Goal: Task Accomplishment & Management: Manage account settings

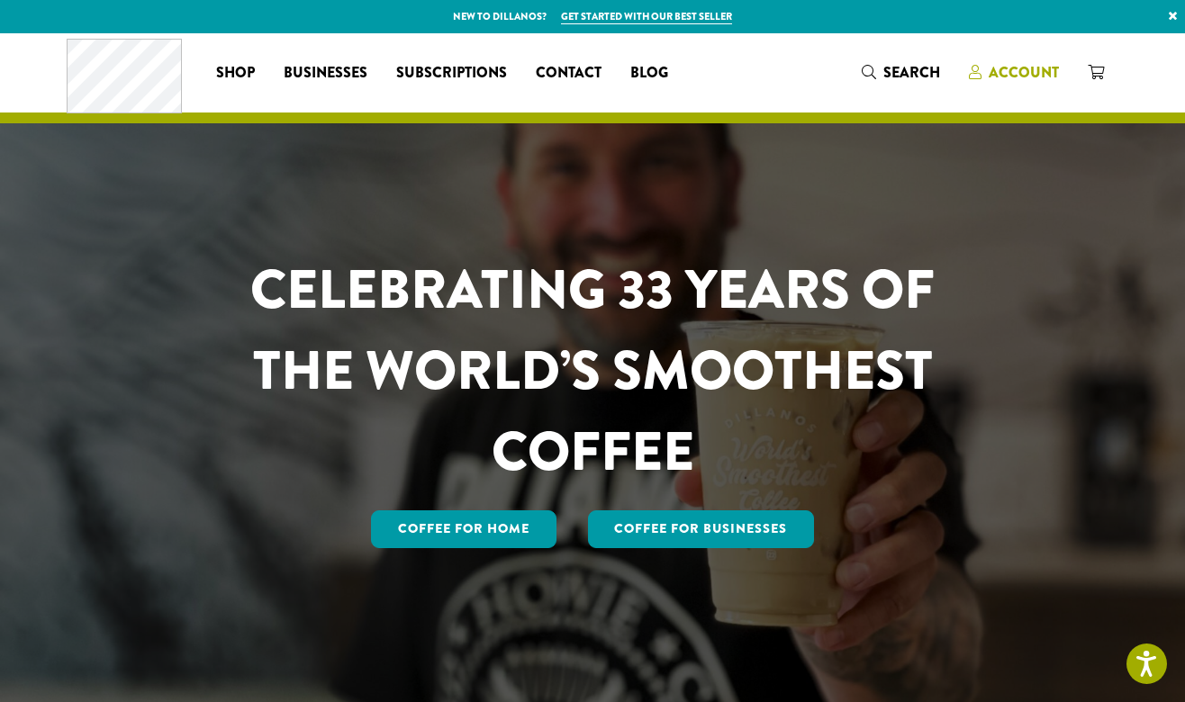
click at [1018, 67] on span "Account" at bounding box center [1024, 72] width 70 height 21
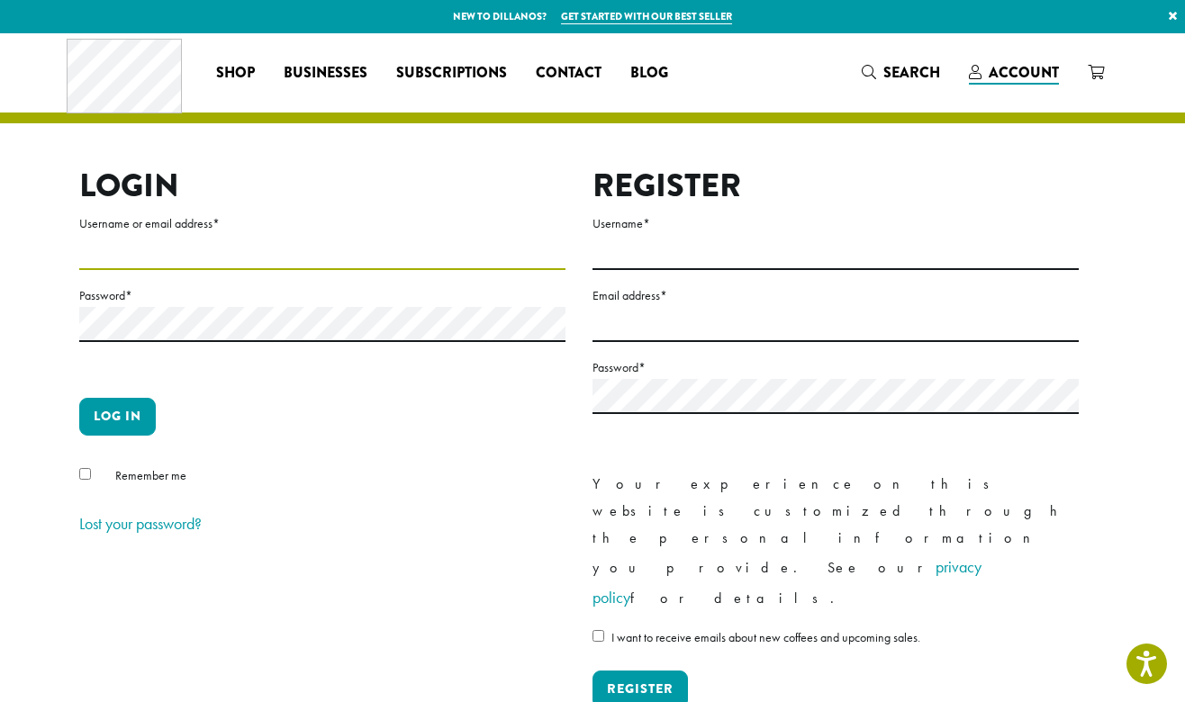
type input "**********"
click at [130, 394] on form "**********" at bounding box center [322, 376] width 486 height 327
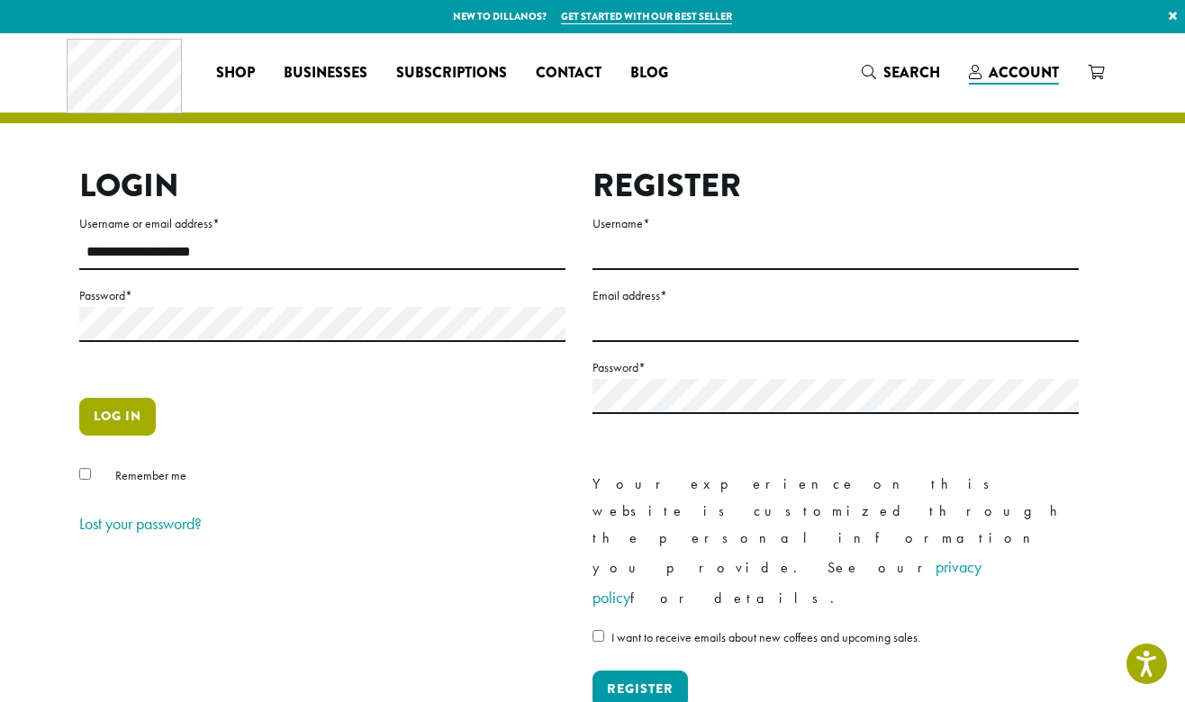
click at [129, 424] on button "Log in" at bounding box center [117, 417] width 77 height 38
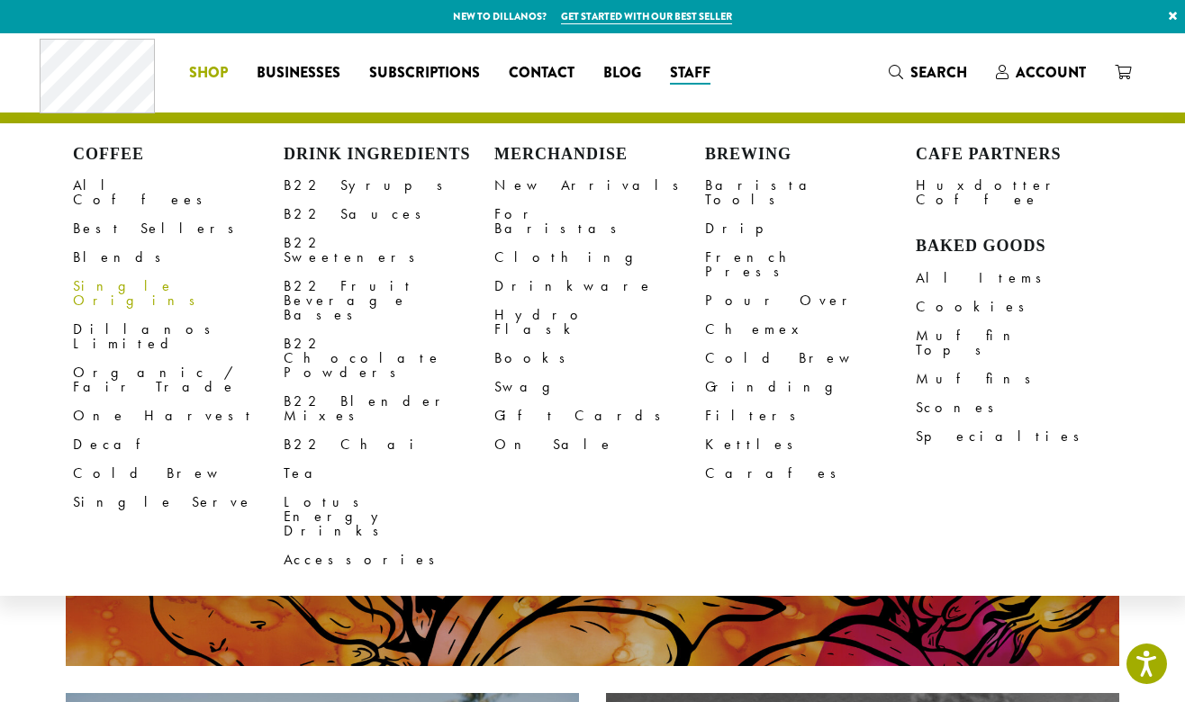
click at [213, 72] on li "Coffee All Coffees Best Sellers Blends Single Origins Dillanos Limited Organic …" at bounding box center [209, 73] width 68 height 29
click at [91, 185] on link "All Coffees" at bounding box center [178, 192] width 211 height 43
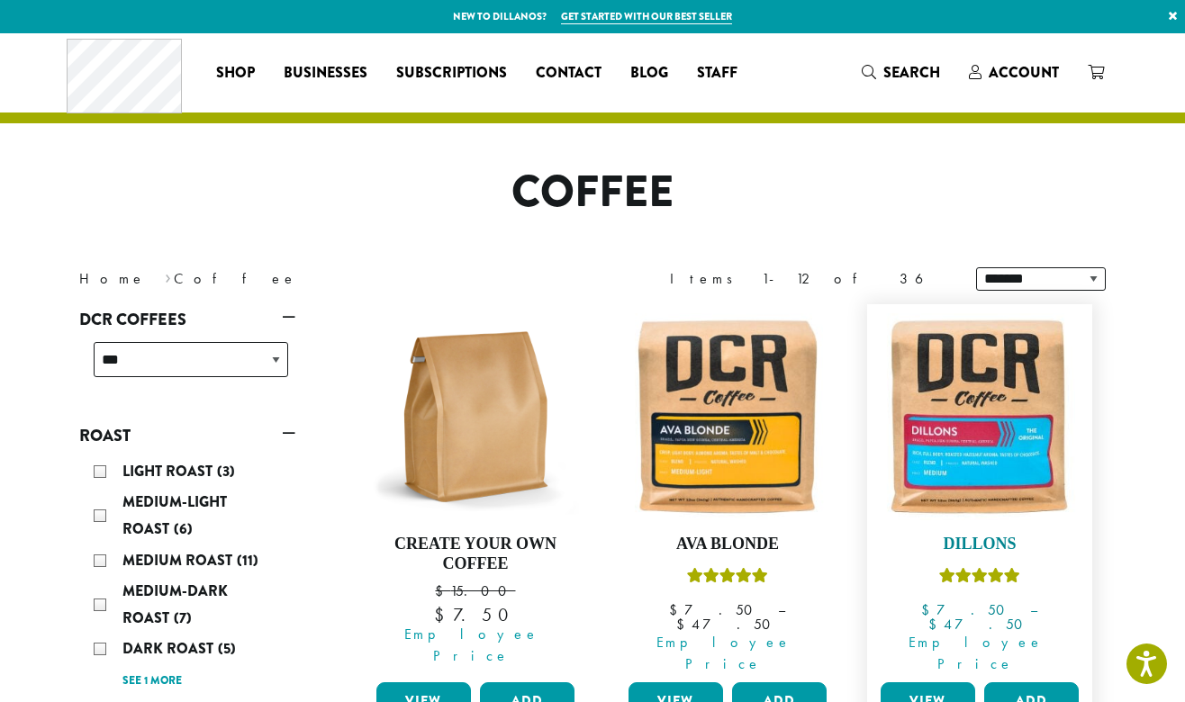
click at [977, 485] on img at bounding box center [979, 416] width 207 height 207
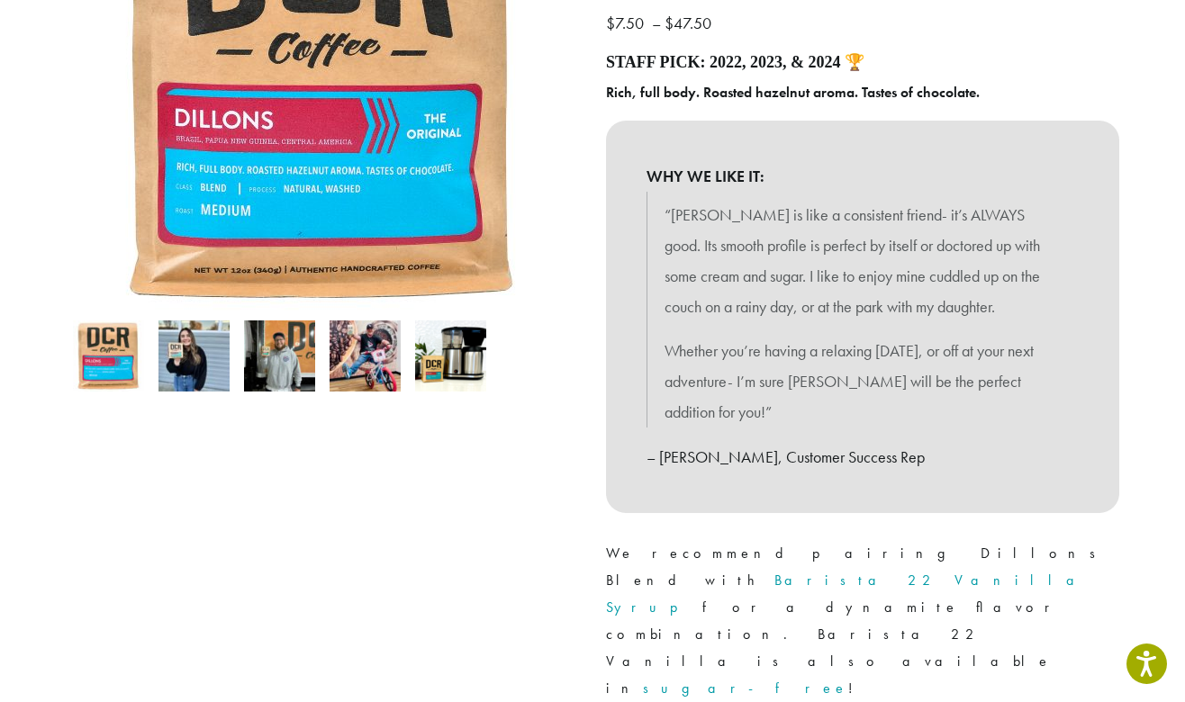
scroll to position [642, 0]
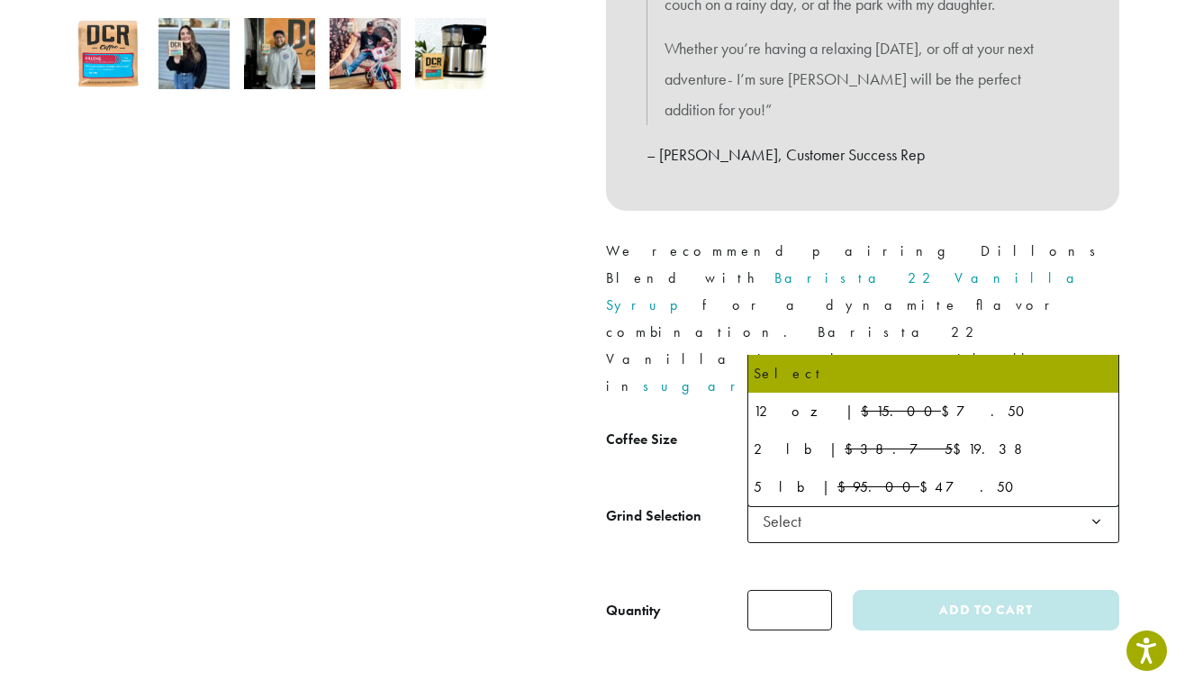
click at [817, 427] on span "Select" at bounding box center [788, 444] width 64 height 35
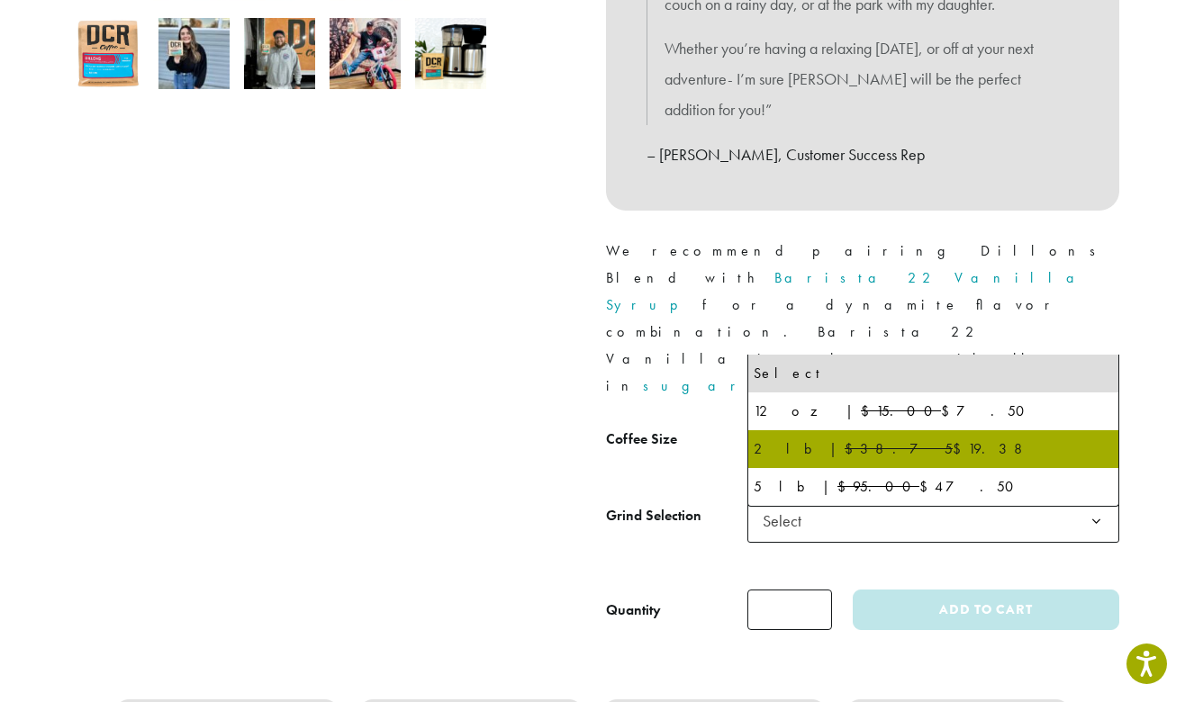
select select "**********"
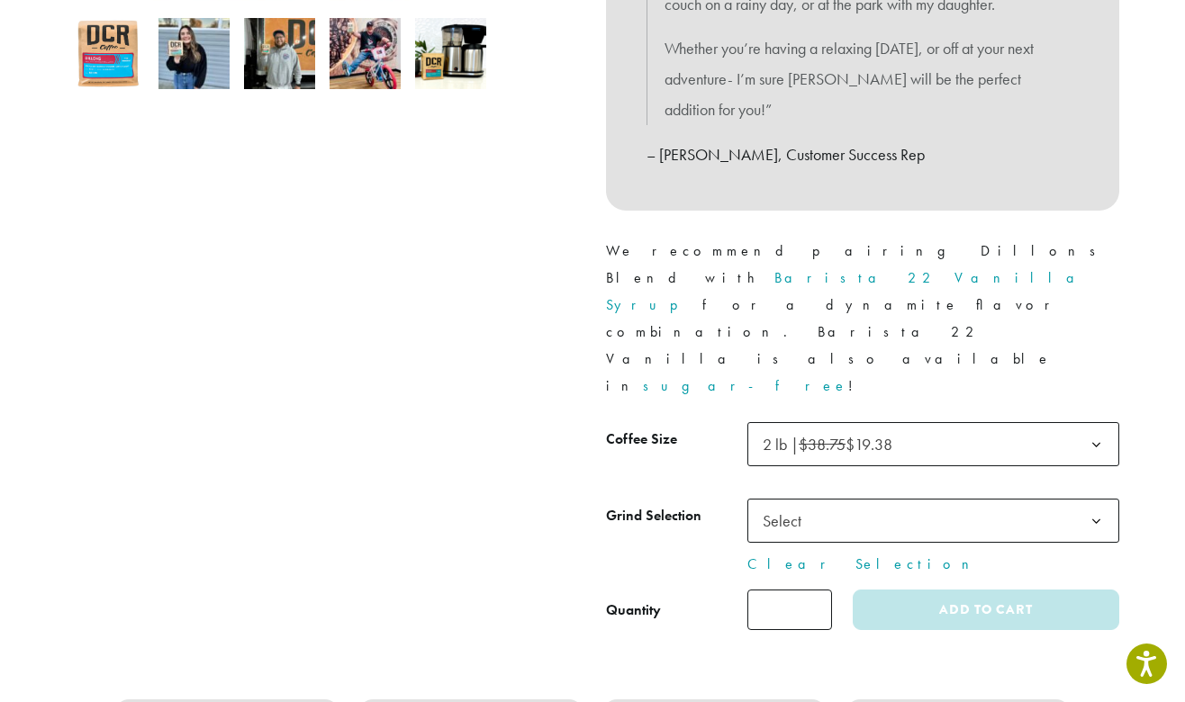
click at [340, 327] on div at bounding box center [322, 95] width 540 height 1071
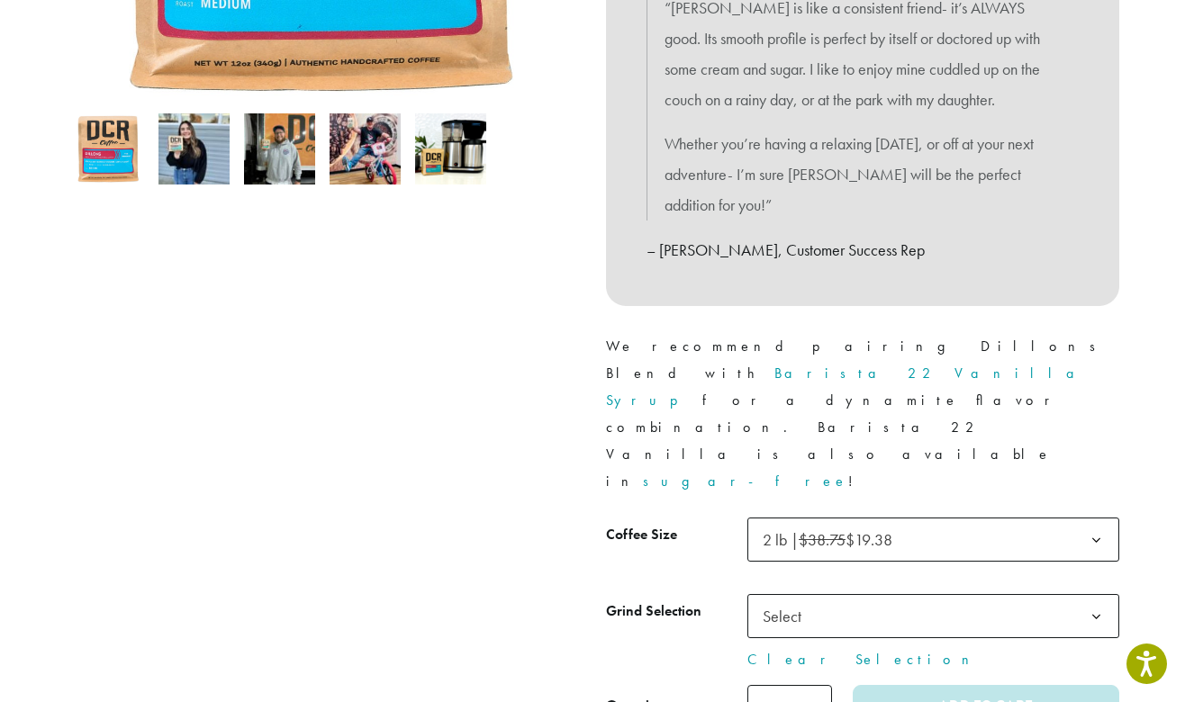
scroll to position [0, 0]
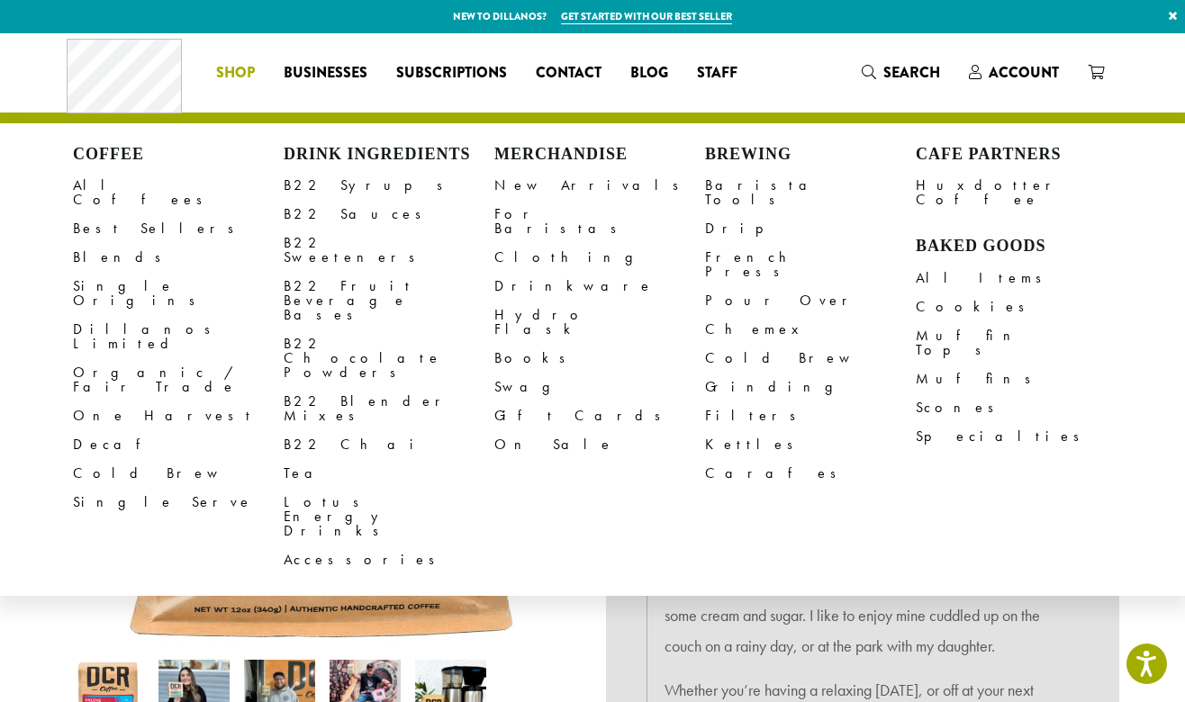
click at [249, 74] on span "Shop" at bounding box center [235, 73] width 39 height 23
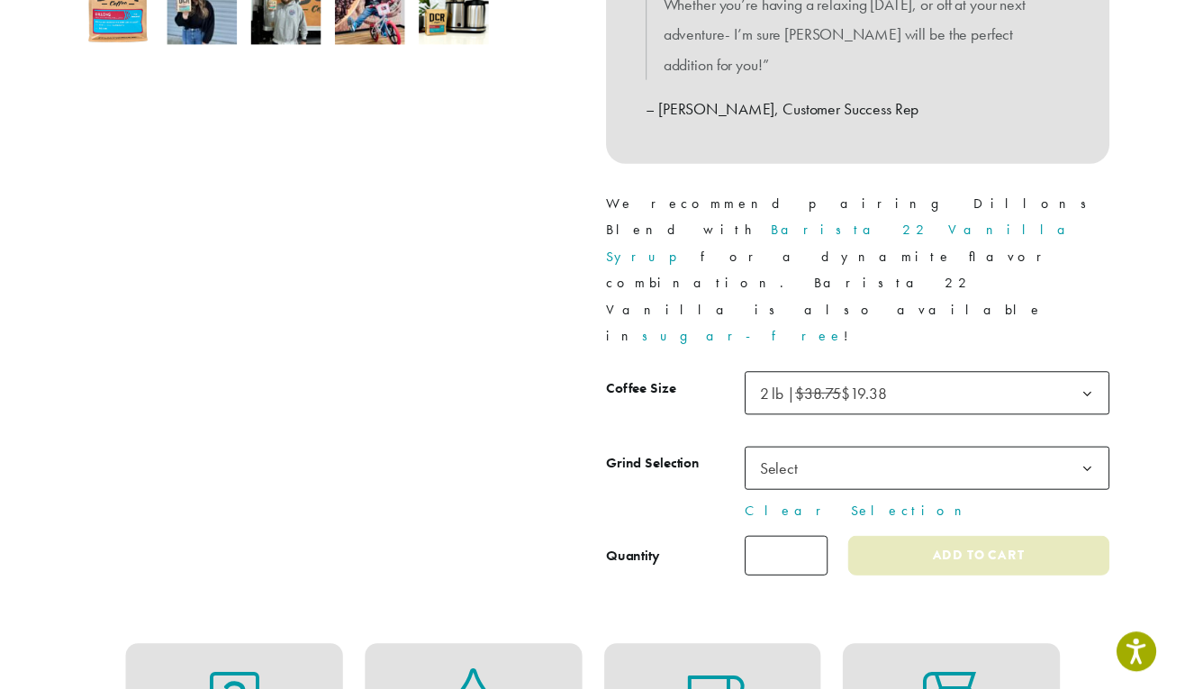
scroll to position [689, 0]
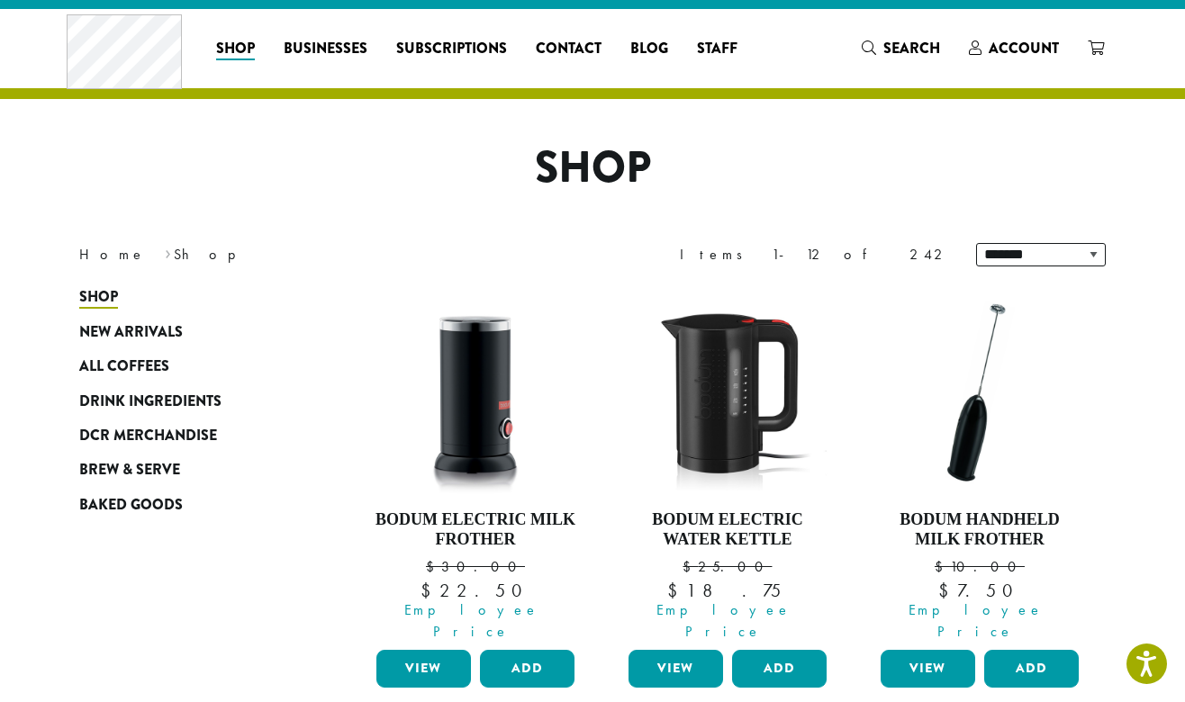
scroll to position [26, 0]
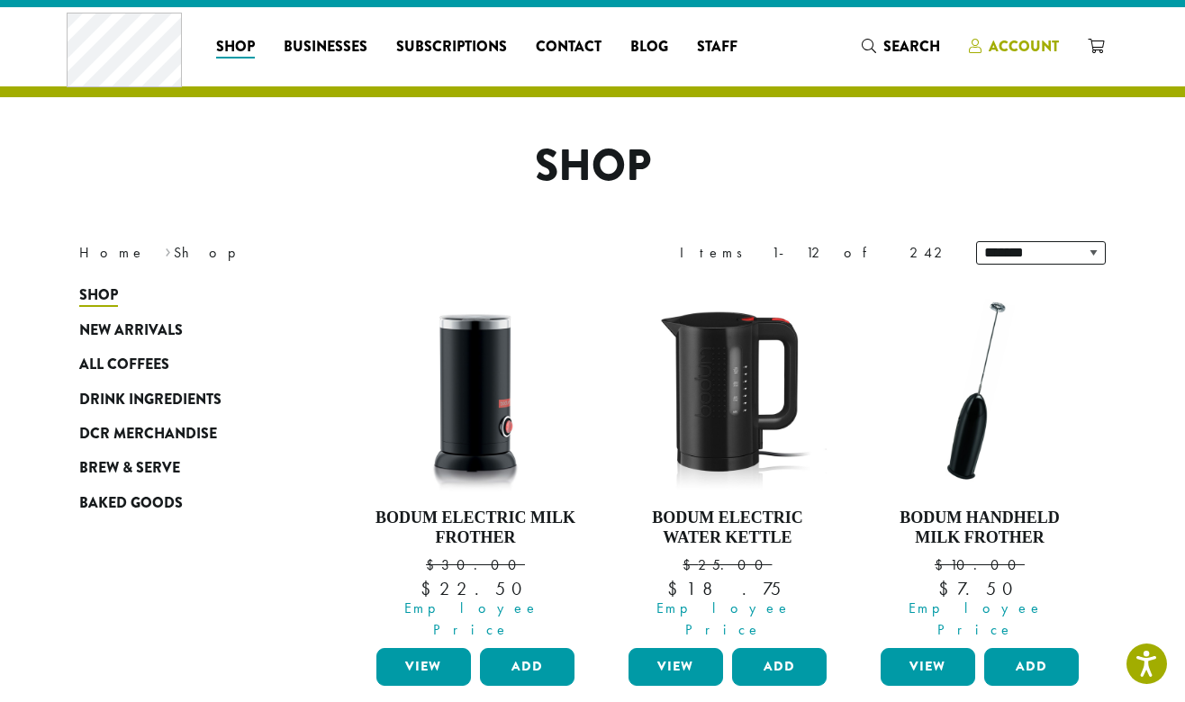
click at [1038, 43] on span "Account" at bounding box center [1024, 46] width 70 height 21
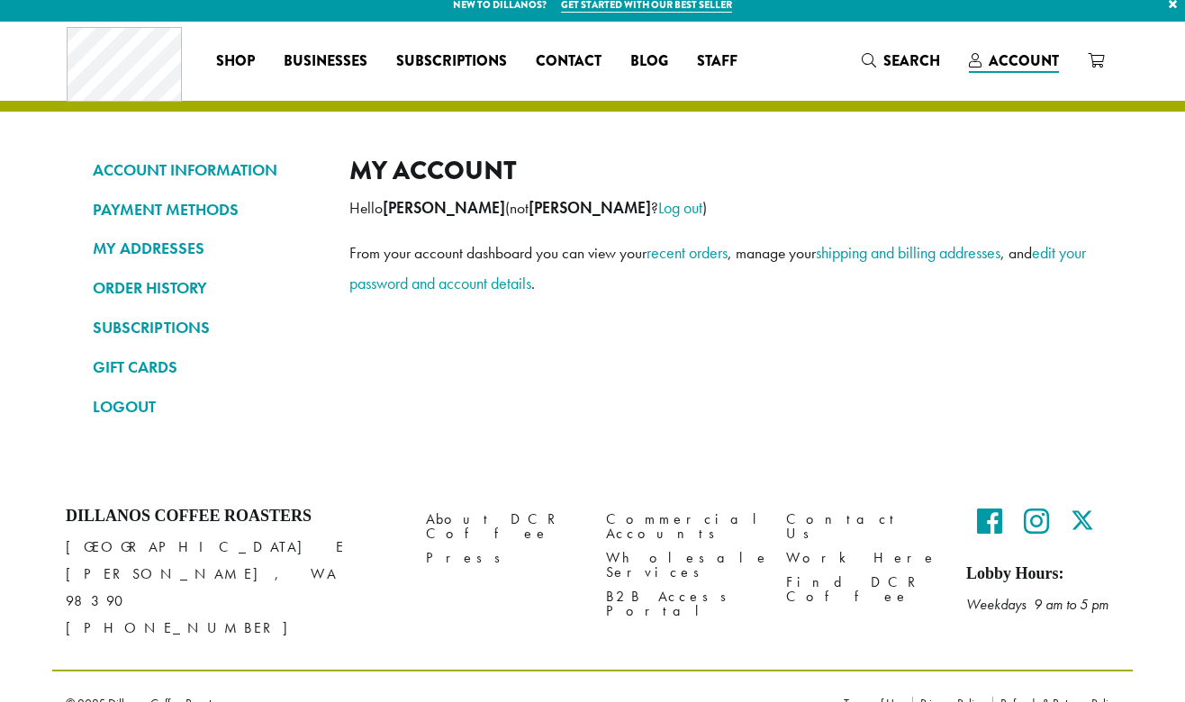
scroll to position [20, 0]
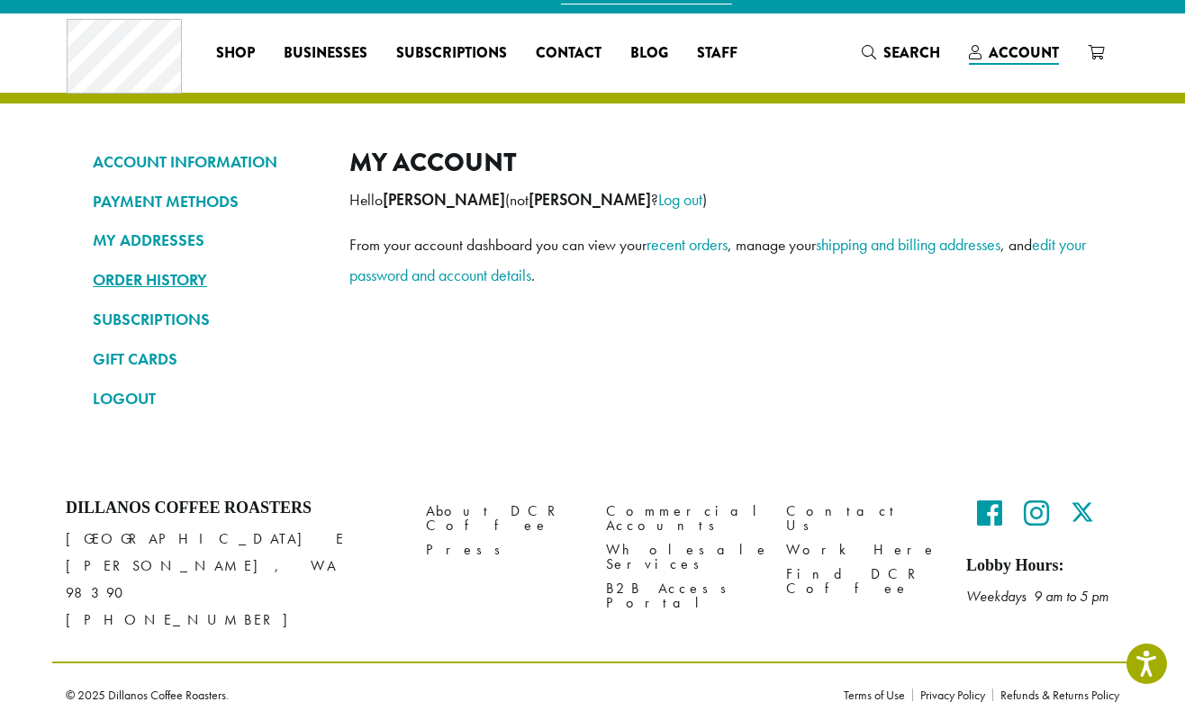
click at [147, 283] on link "ORDER HISTORY" at bounding box center [208, 280] width 230 height 31
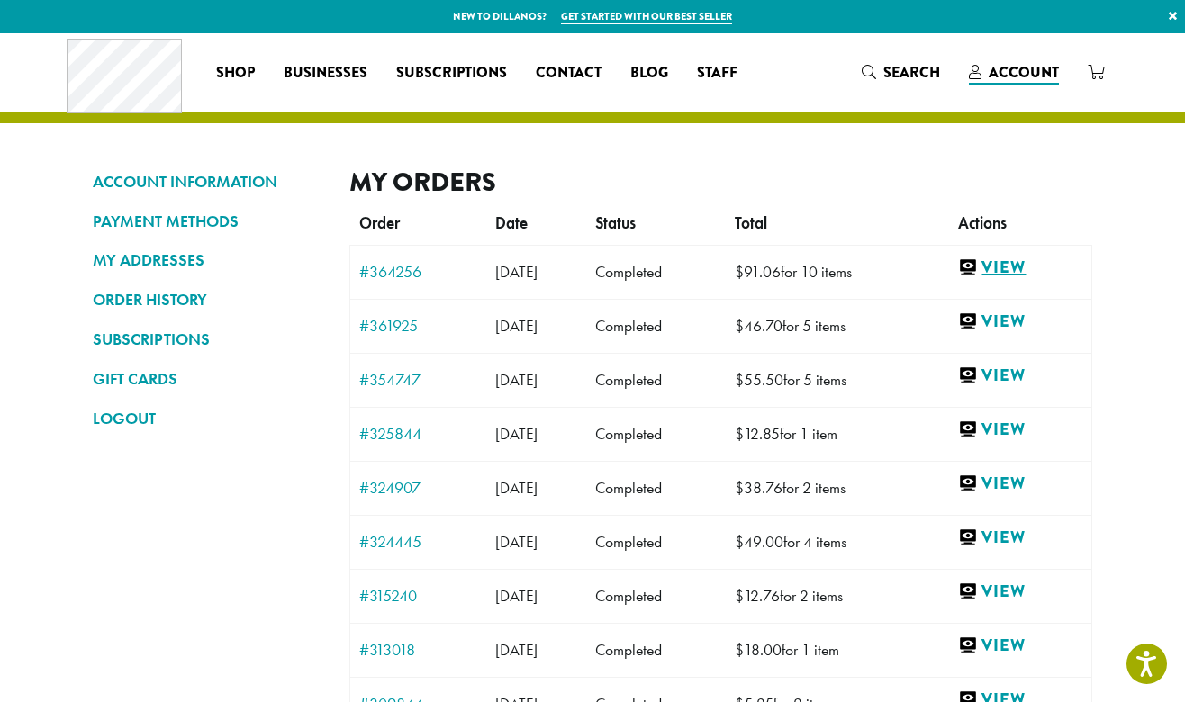
click at [1019, 258] on link "View" at bounding box center [1020, 268] width 124 height 23
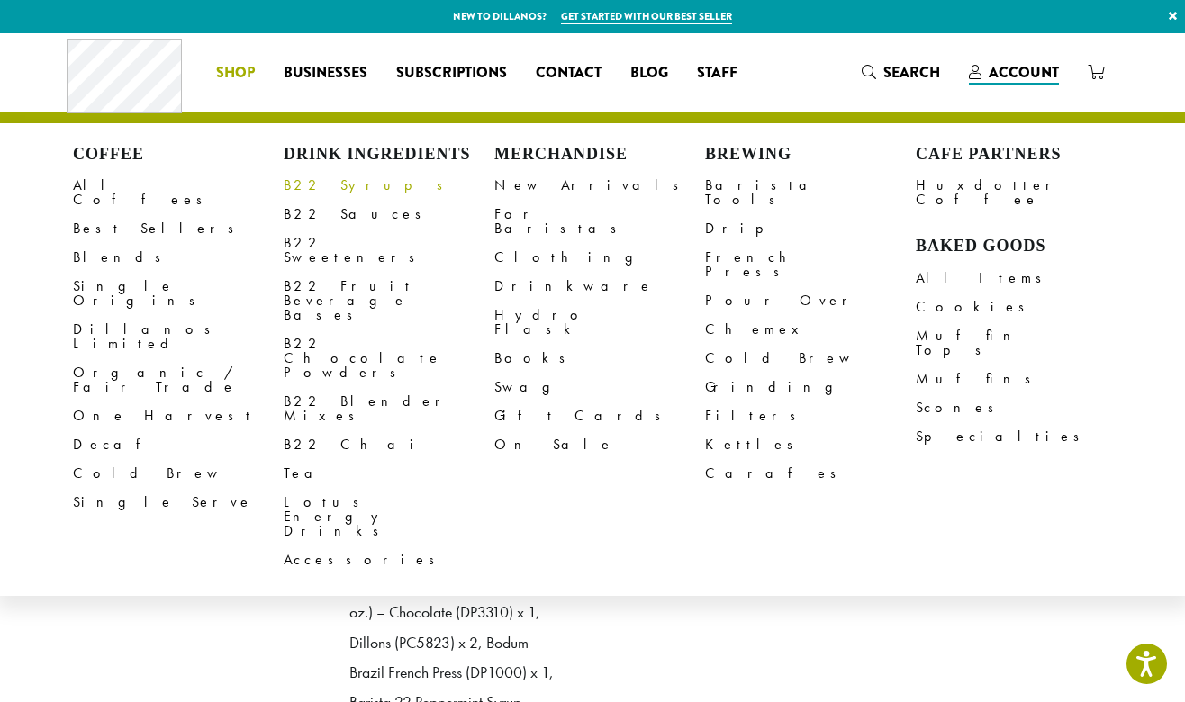
click at [307, 189] on link "B22 Syrups" at bounding box center [389, 185] width 211 height 29
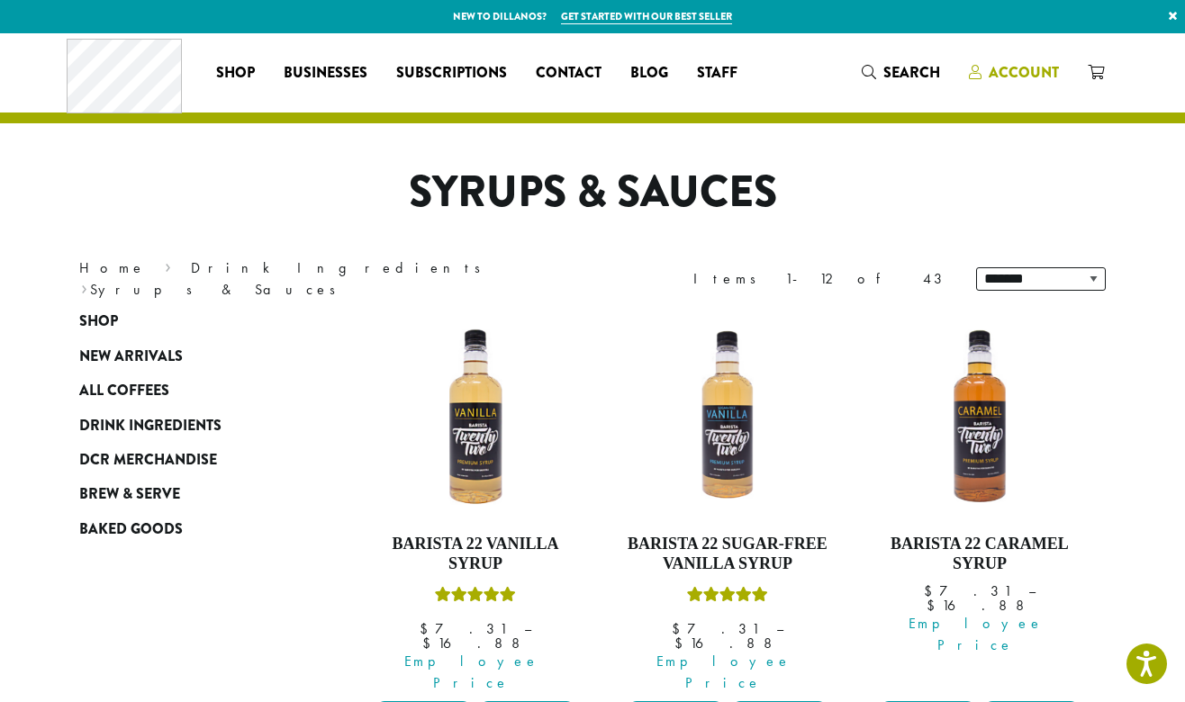
click at [1046, 75] on span "Account" at bounding box center [1024, 72] width 70 height 21
click at [499, 523] on link "Barista 22 Vanilla Syrup $ 7.31 – $ 16.88 Price range: $7.31 through $16.88 Emp…" at bounding box center [475, 503] width 207 height 381
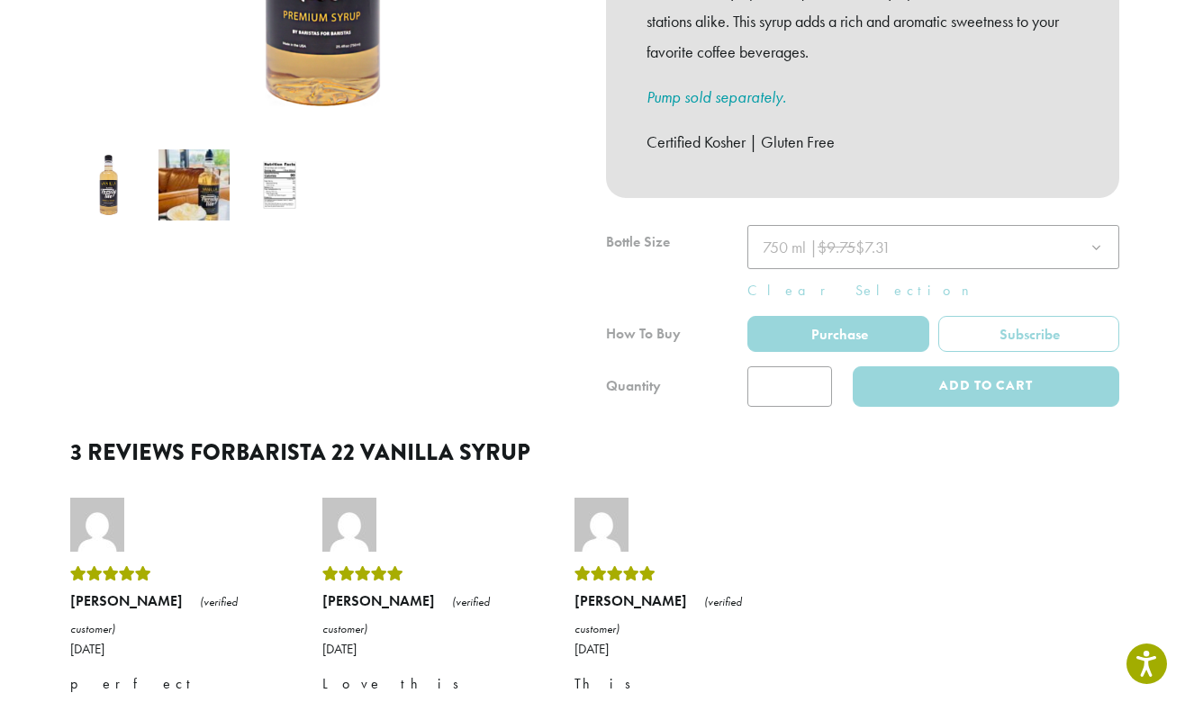
scroll to position [582, 0]
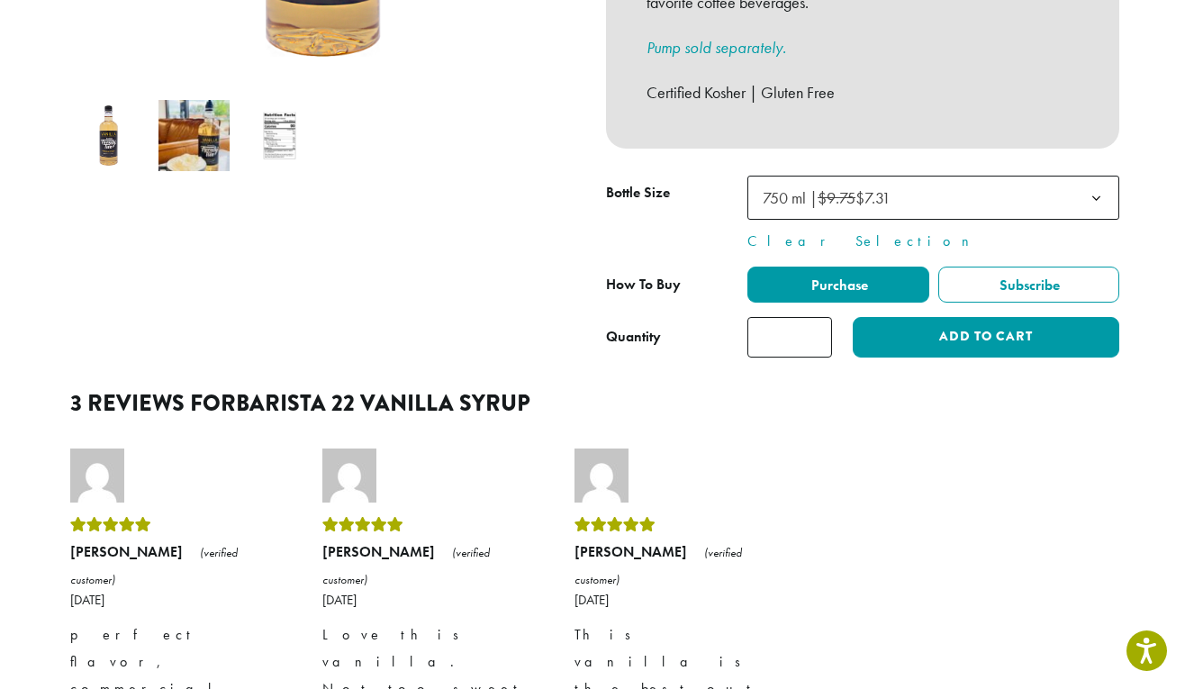
click at [941, 177] on span "750 ml | $9.75 $7.31" at bounding box center [934, 198] width 372 height 44
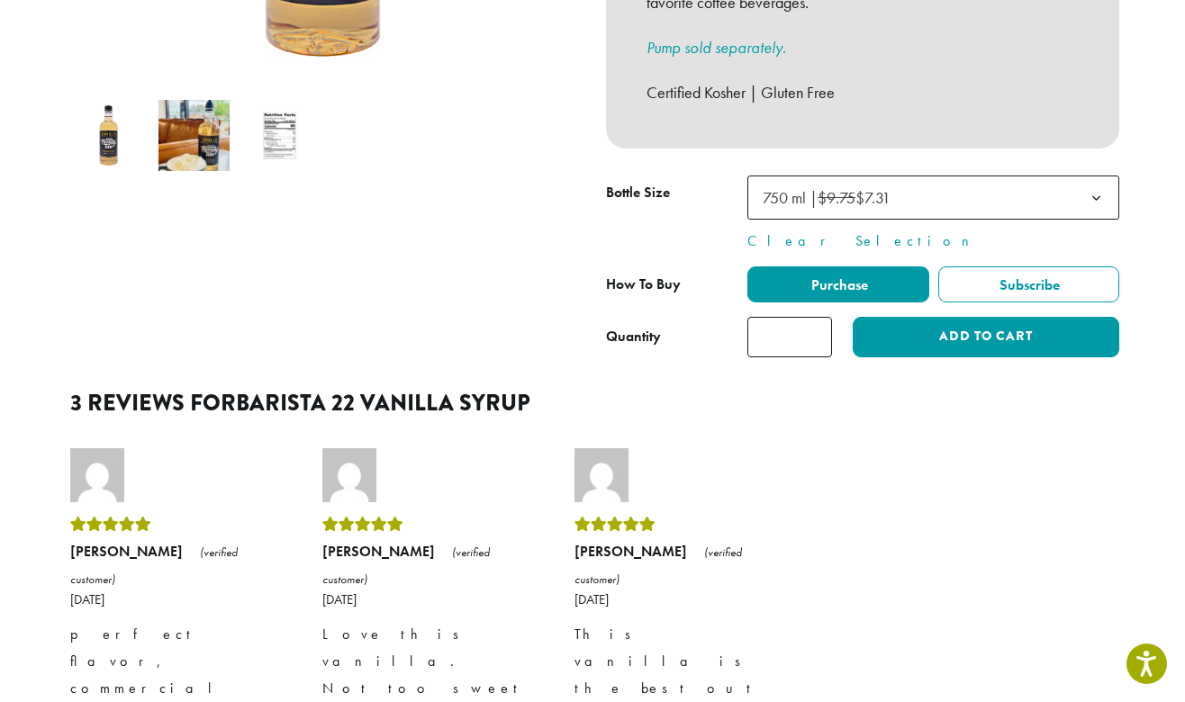
click at [945, 176] on span "750 ml | $9.75 $7.31" at bounding box center [934, 198] width 372 height 44
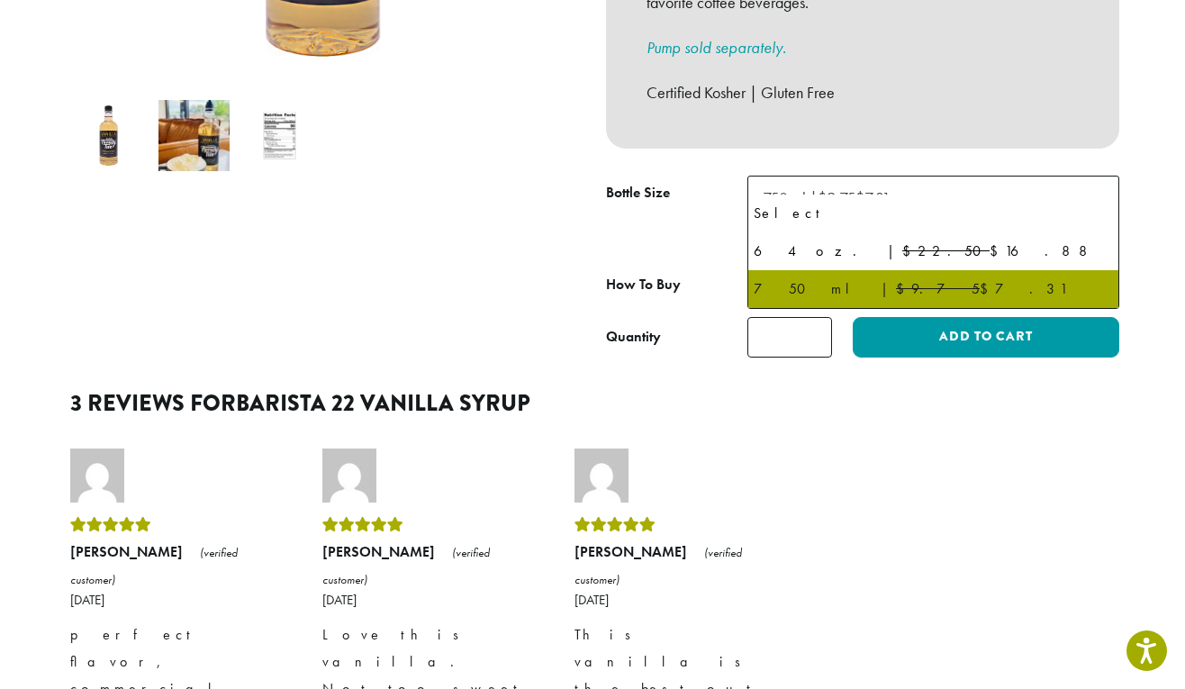
click at [945, 176] on span "750 ml | $9.75 $7.31" at bounding box center [934, 198] width 372 height 44
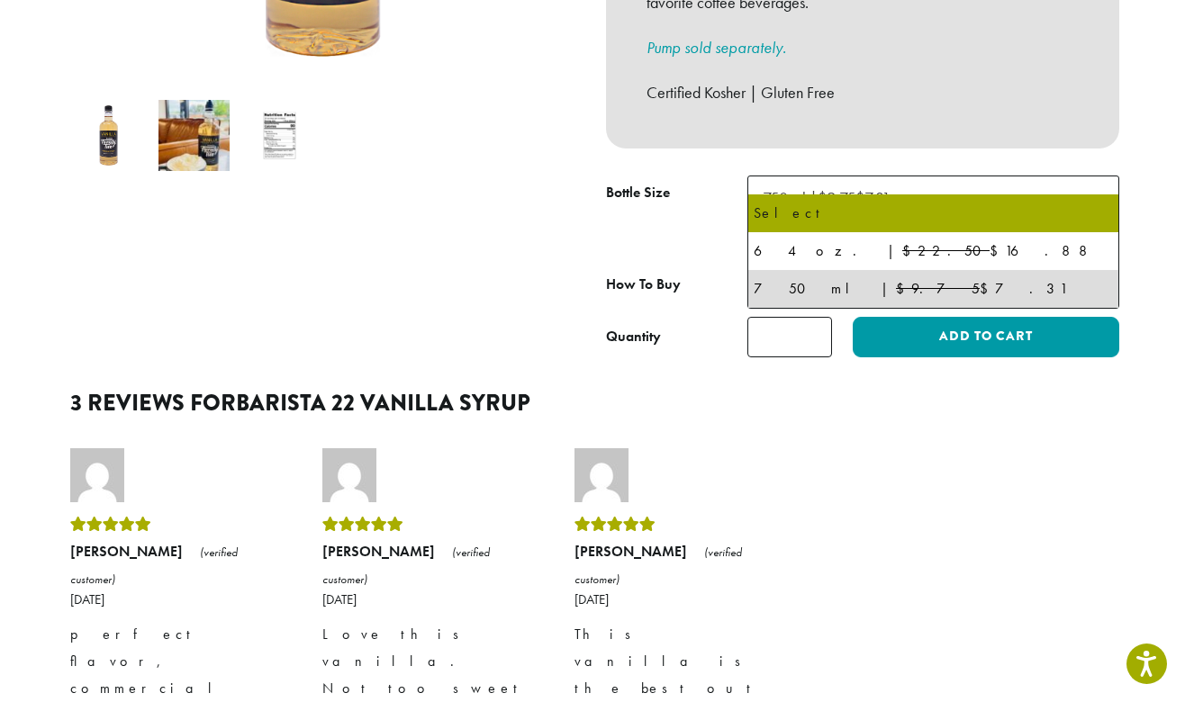
click at [199, 201] on div at bounding box center [322, -1] width 540 height 715
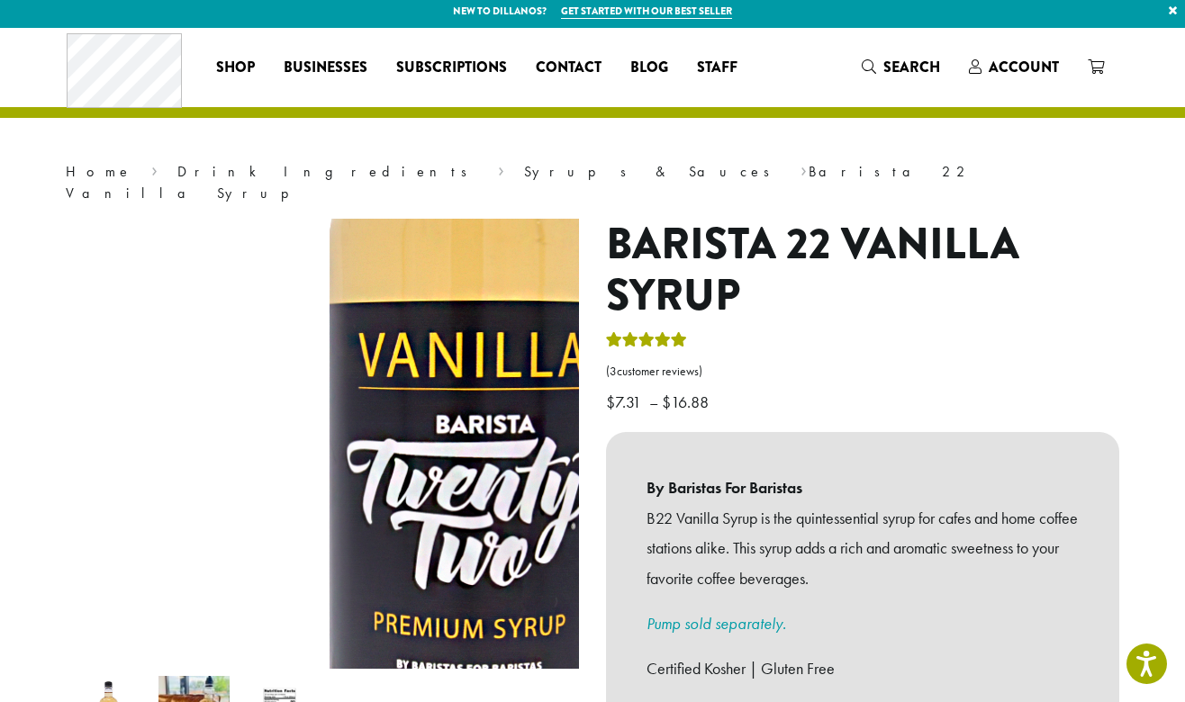
scroll to position [0, 0]
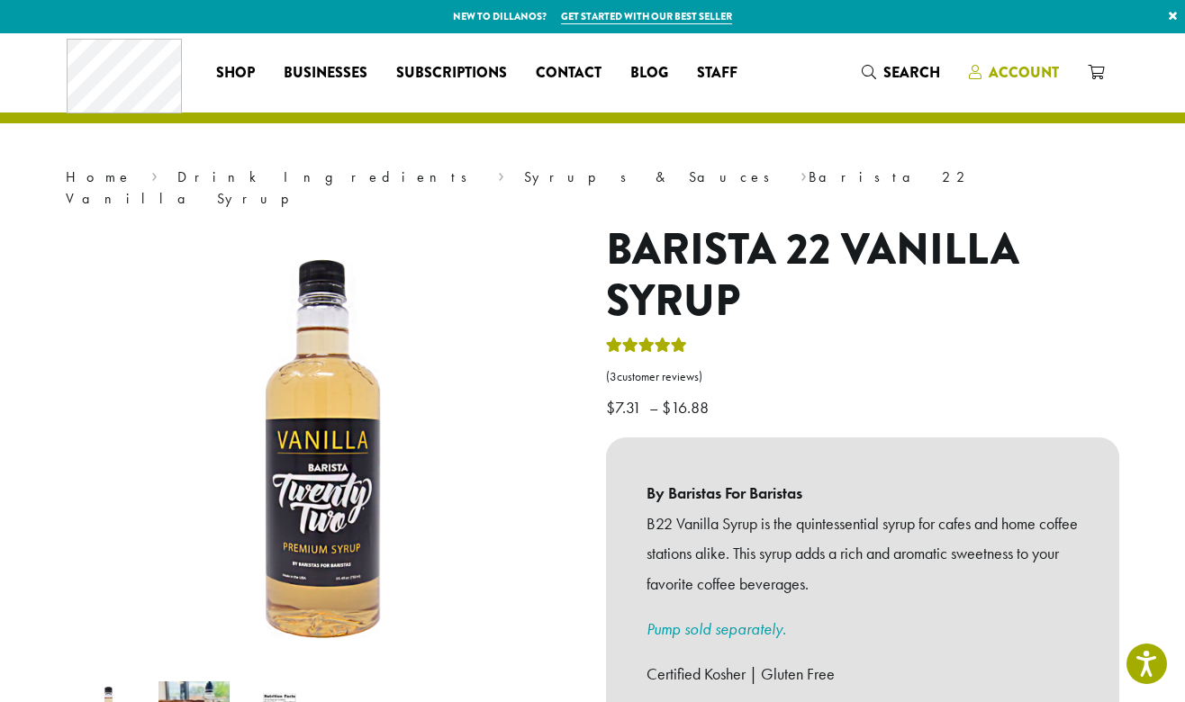
click at [1051, 79] on span "Account" at bounding box center [1024, 72] width 70 height 21
click at [1018, 72] on span "Account" at bounding box center [1024, 72] width 70 height 21
click at [1024, 70] on span "Account" at bounding box center [1024, 72] width 70 height 21
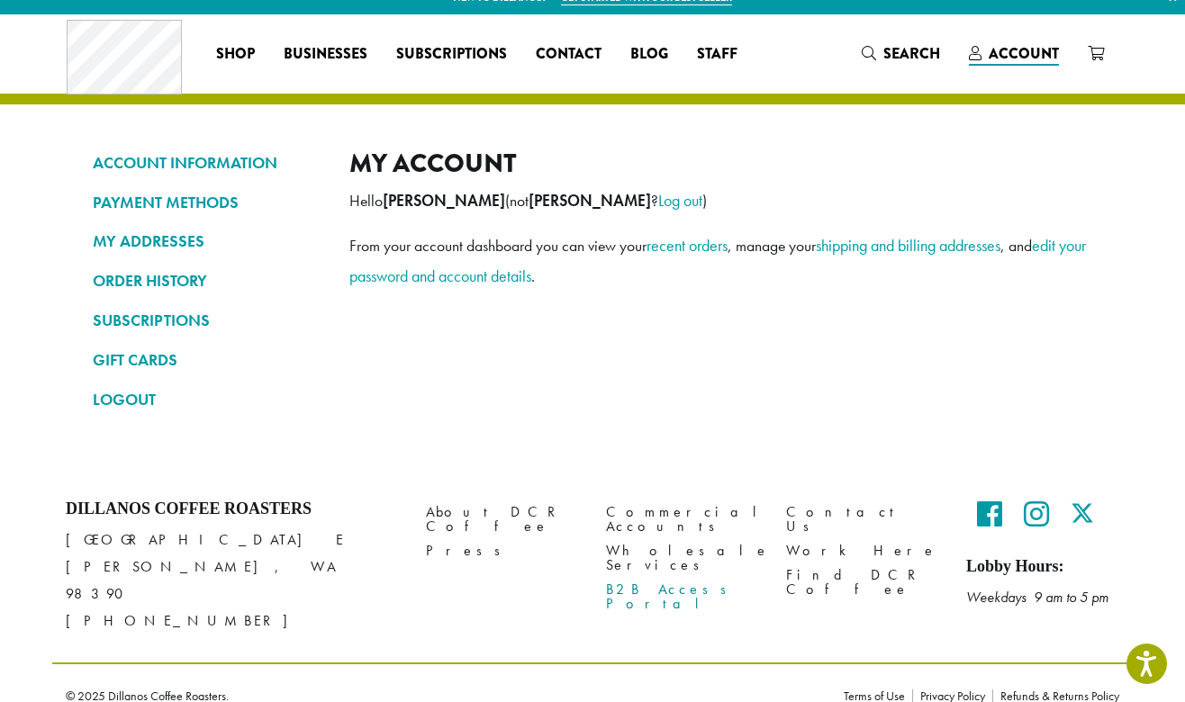
scroll to position [20, 0]
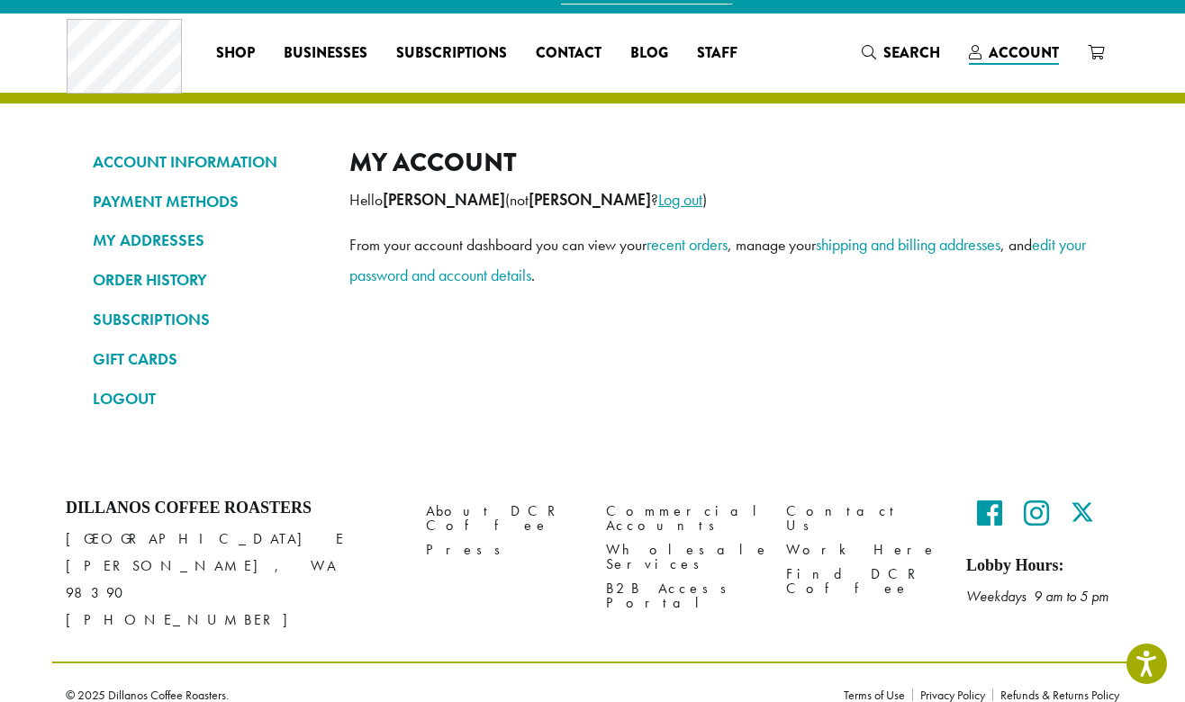
click at [658, 204] on link "Log out" at bounding box center [680, 199] width 44 height 21
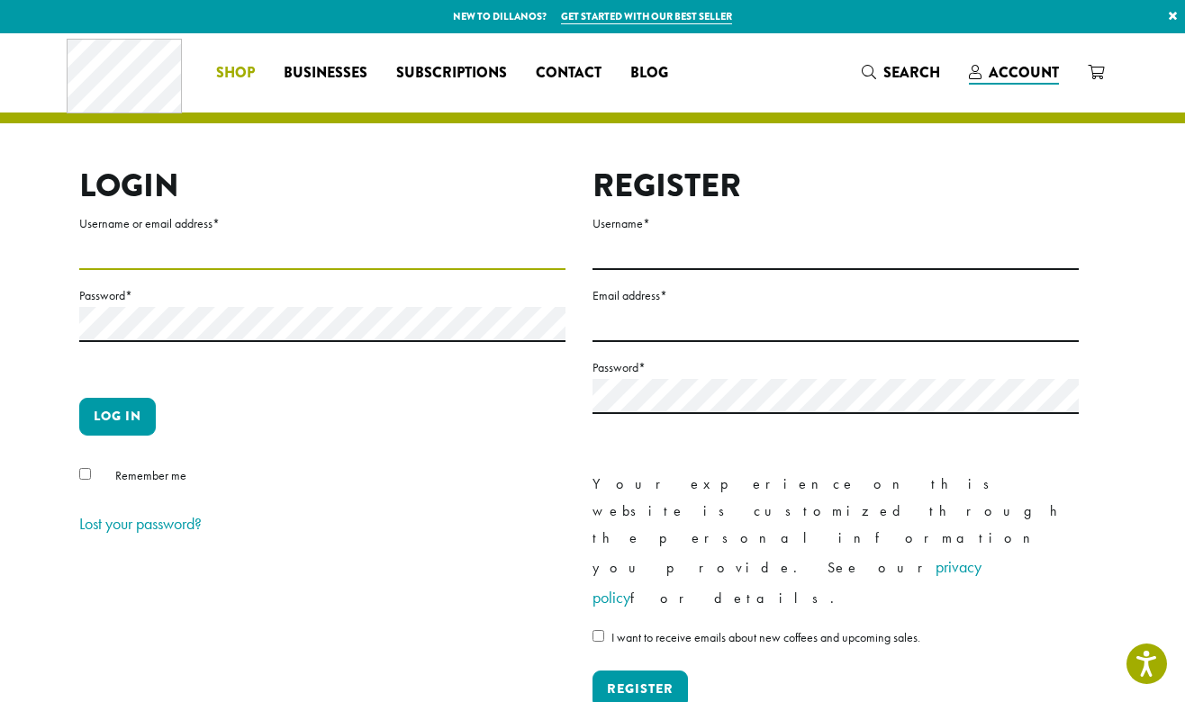
type input "**********"
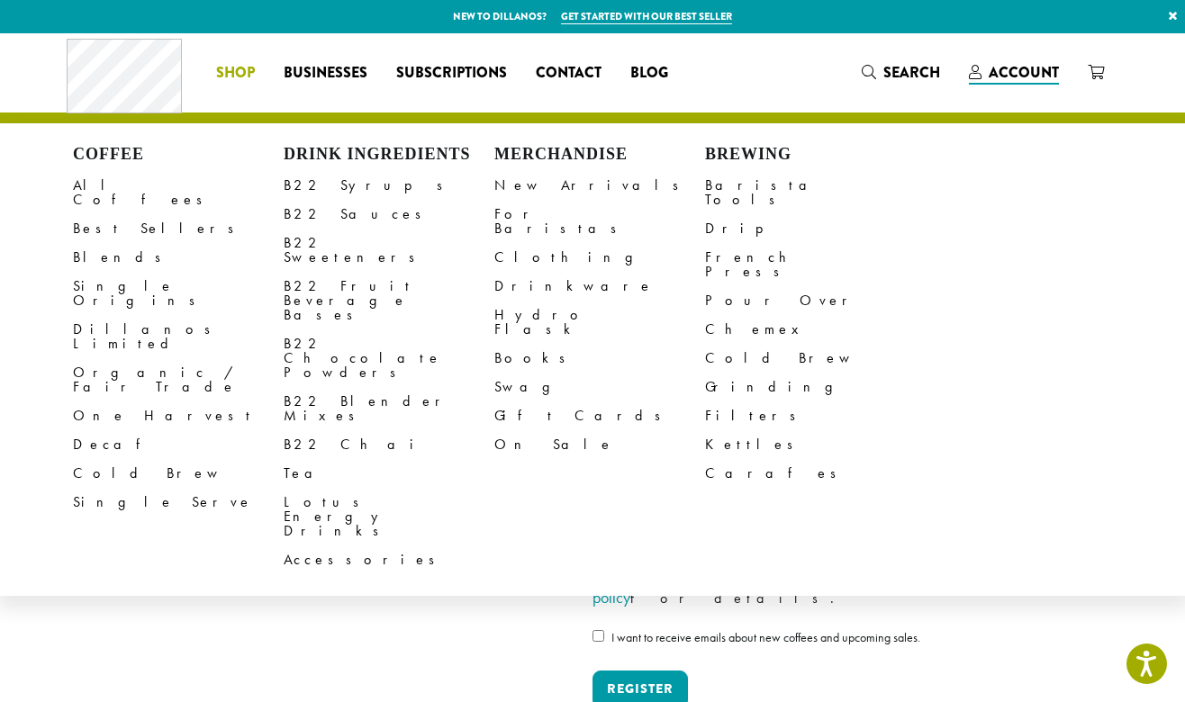
click at [247, 73] on span "Shop" at bounding box center [235, 73] width 39 height 23
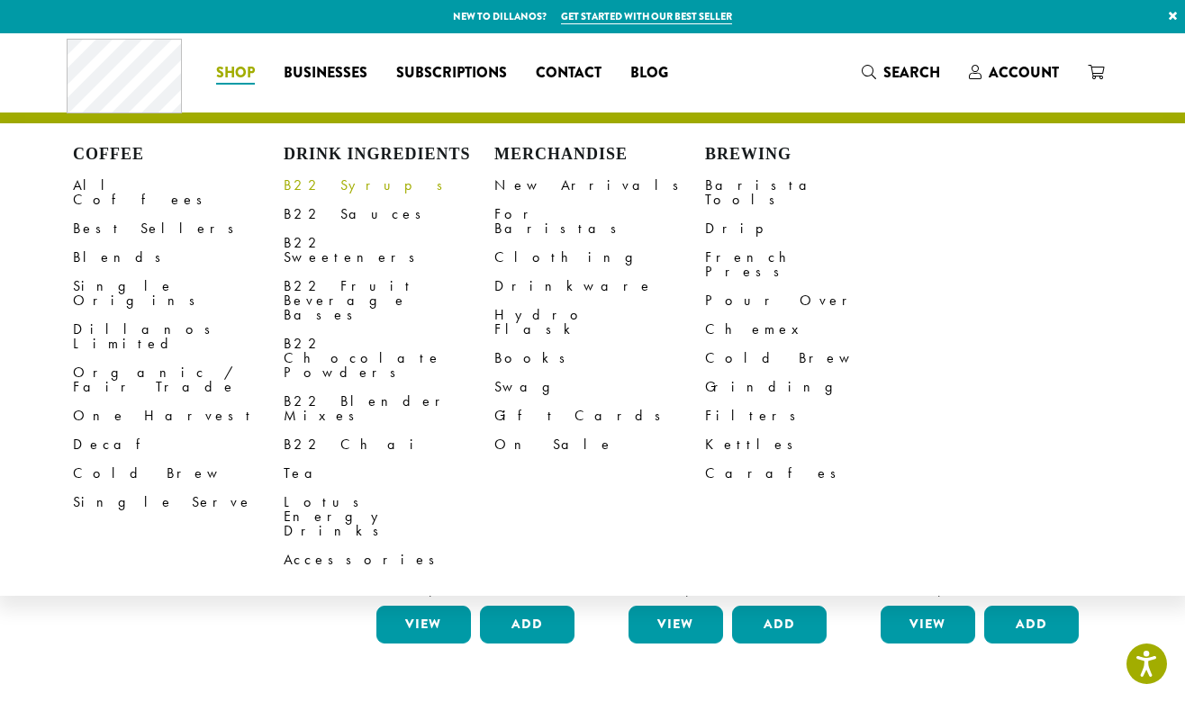
click at [313, 174] on link "B22 Syrups" at bounding box center [389, 185] width 211 height 29
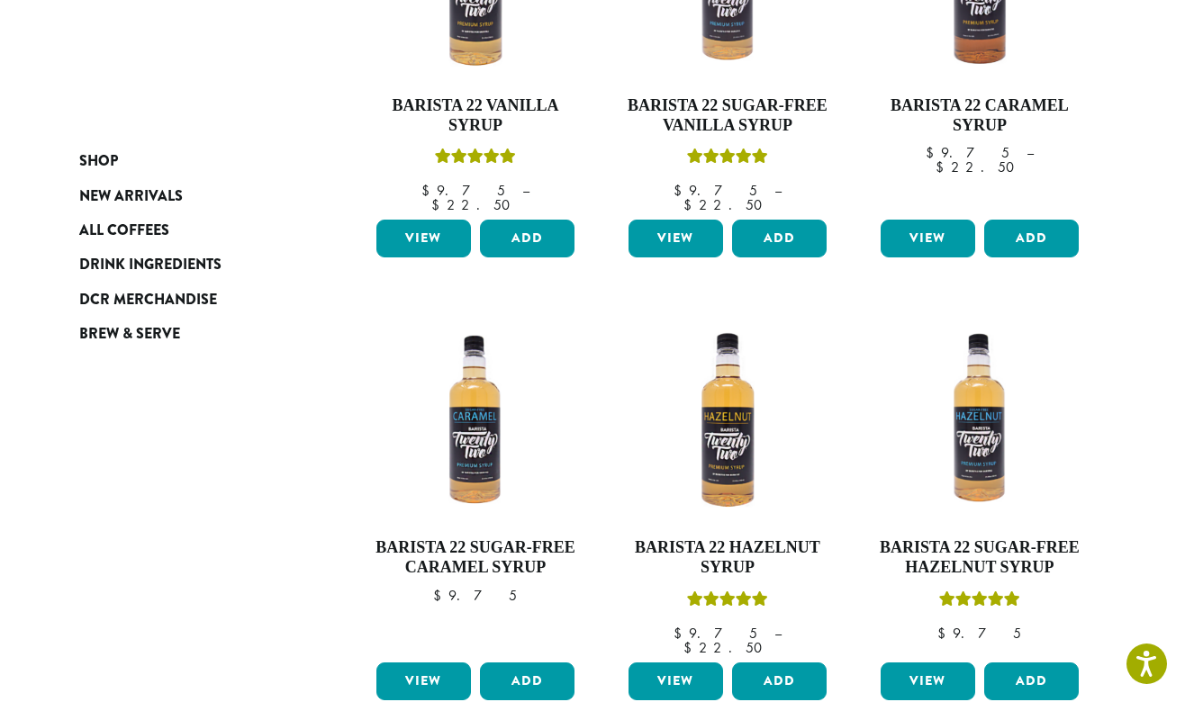
scroll to position [434, 0]
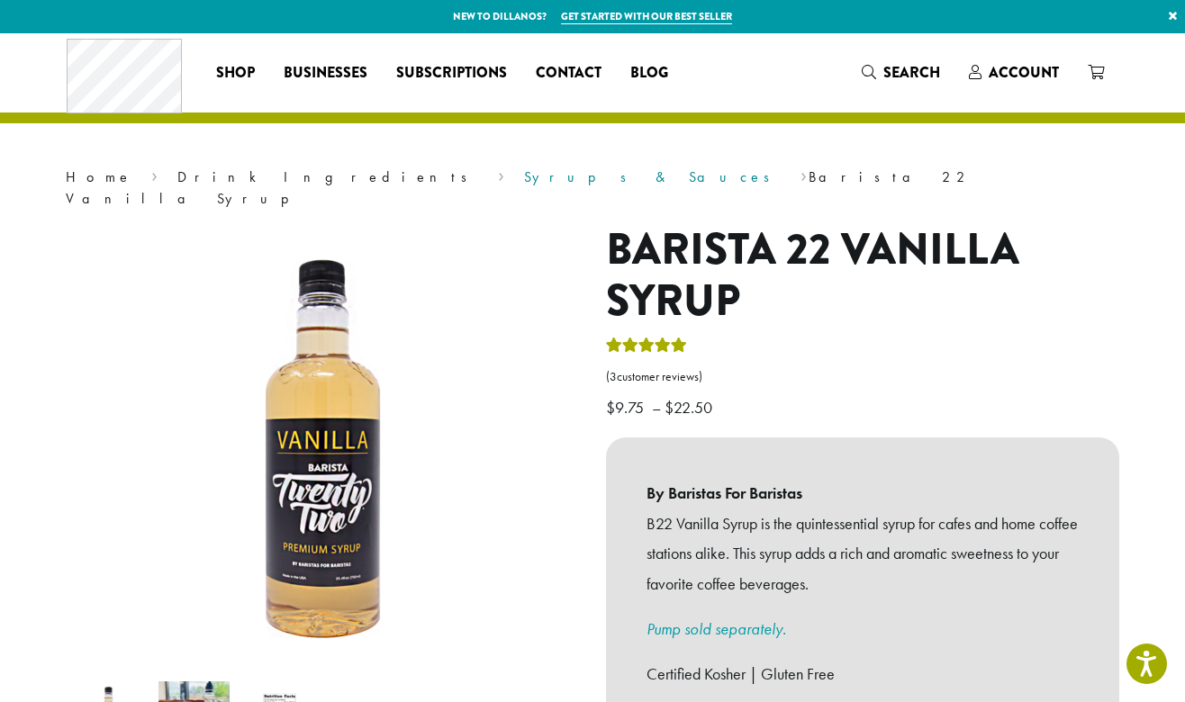
click at [524, 177] on link "Syrups & Sauces" at bounding box center [653, 177] width 258 height 19
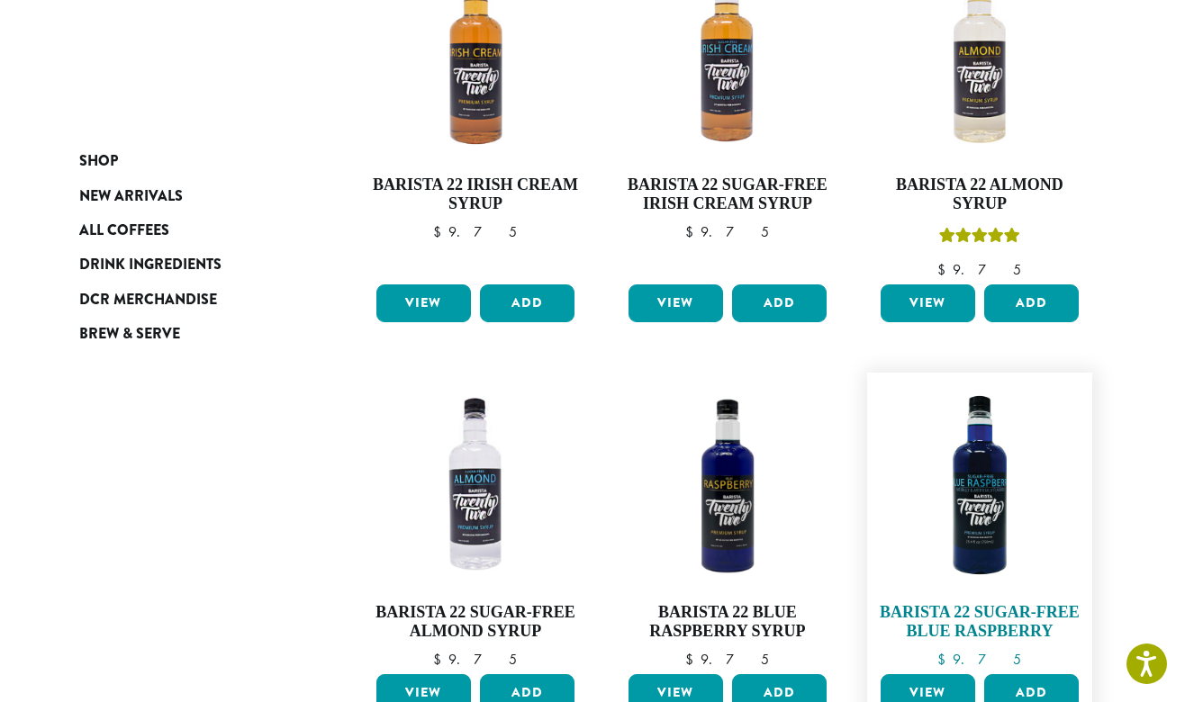
scroll to position [1644, 0]
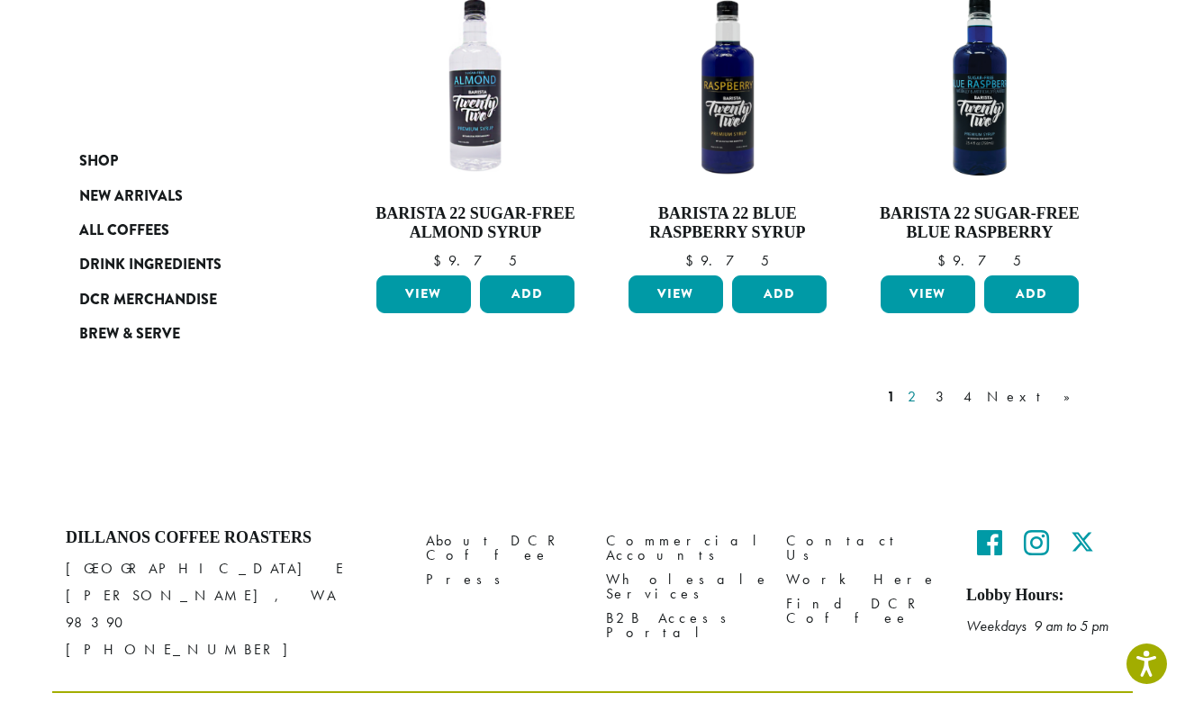
click at [927, 386] on link "2" at bounding box center [915, 397] width 23 height 22
